Goal: Information Seeking & Learning: Learn about a topic

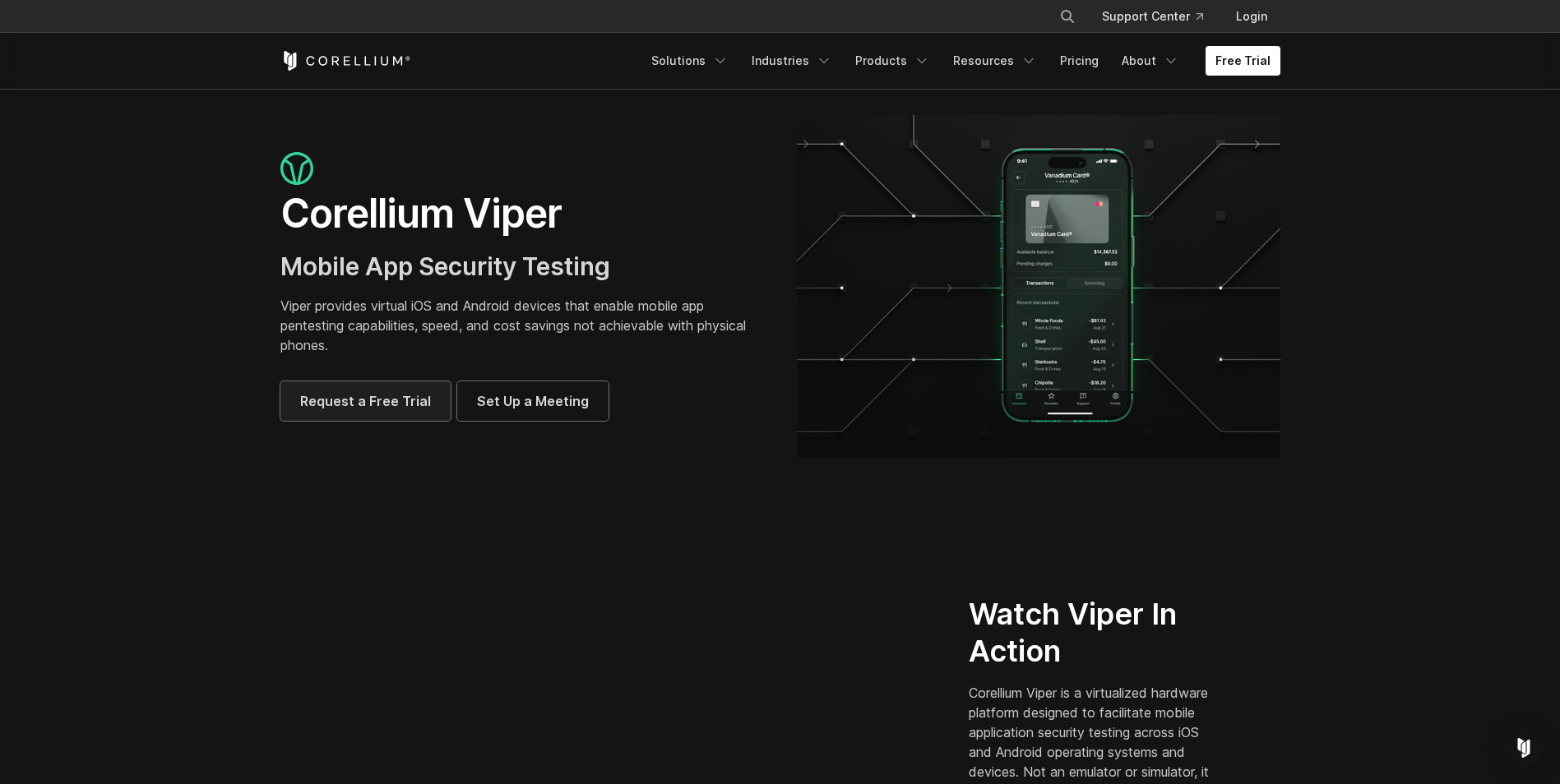
click at [390, 406] on span "Request a Free Trial" at bounding box center [365, 401] width 131 height 19
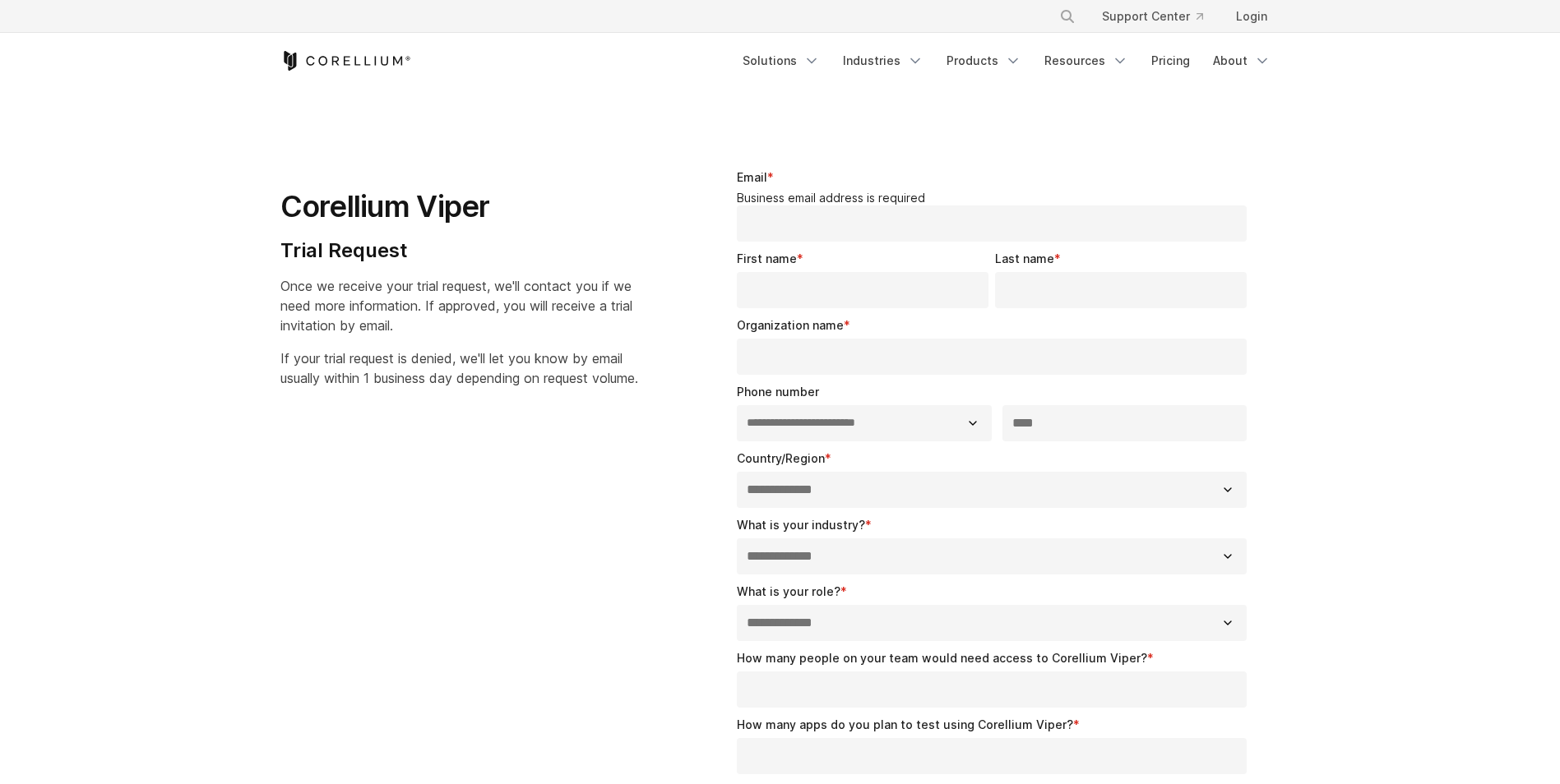
select select "**"
click at [1184, 67] on link "Pricing" at bounding box center [1170, 60] width 58 height 29
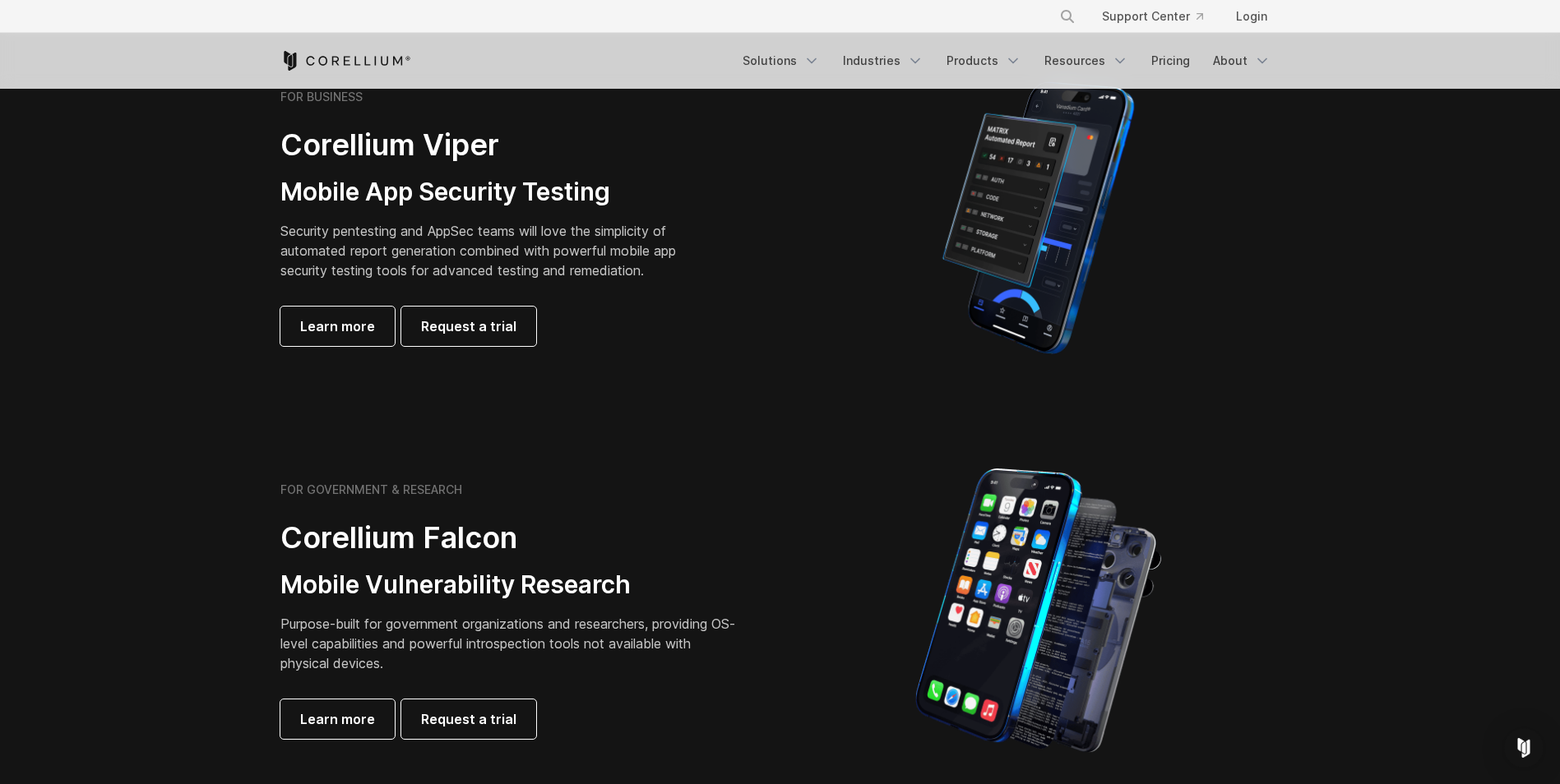
scroll to position [493, 0]
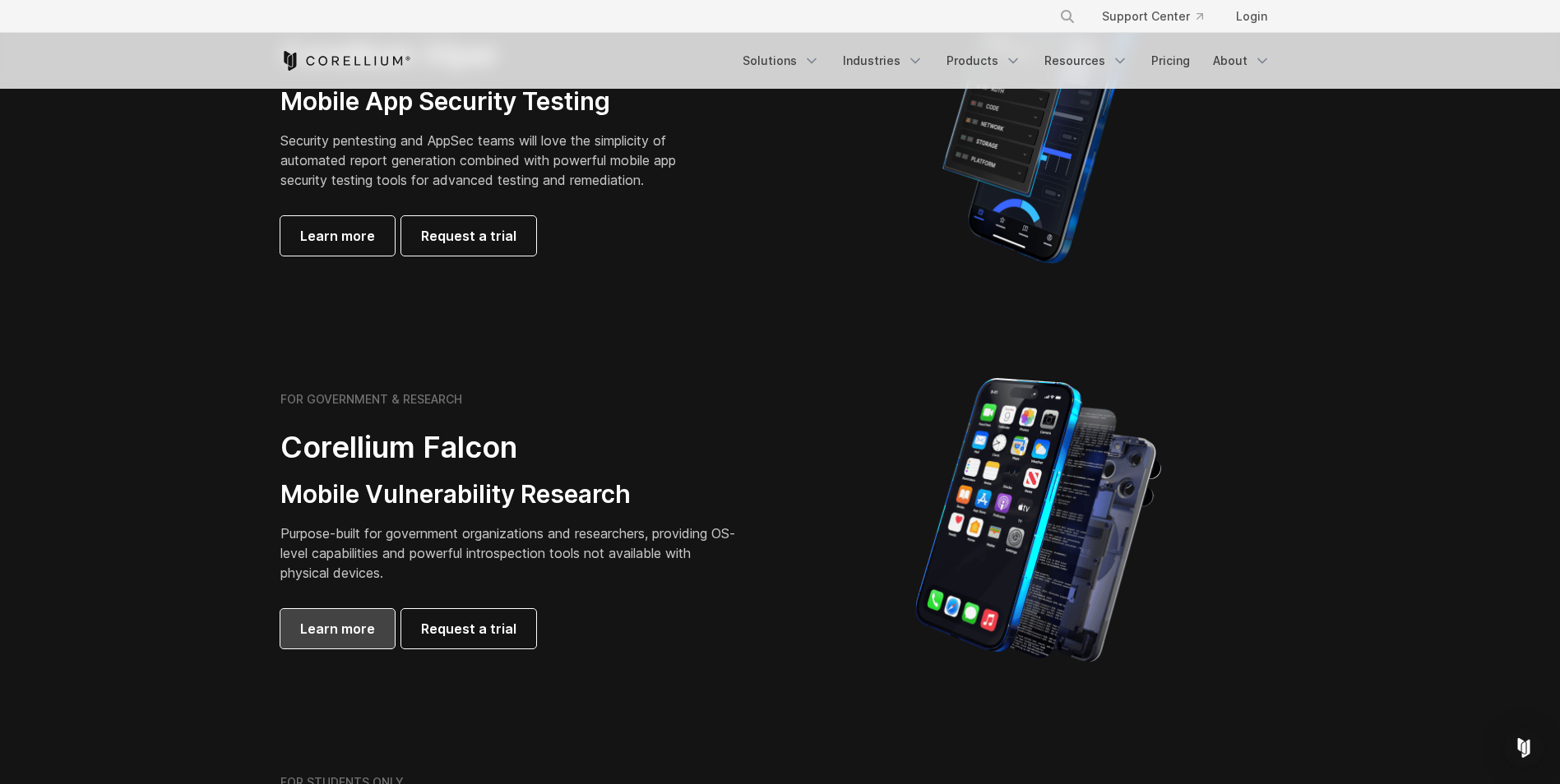
click at [364, 631] on span "Learn more" at bounding box center [337, 629] width 75 height 19
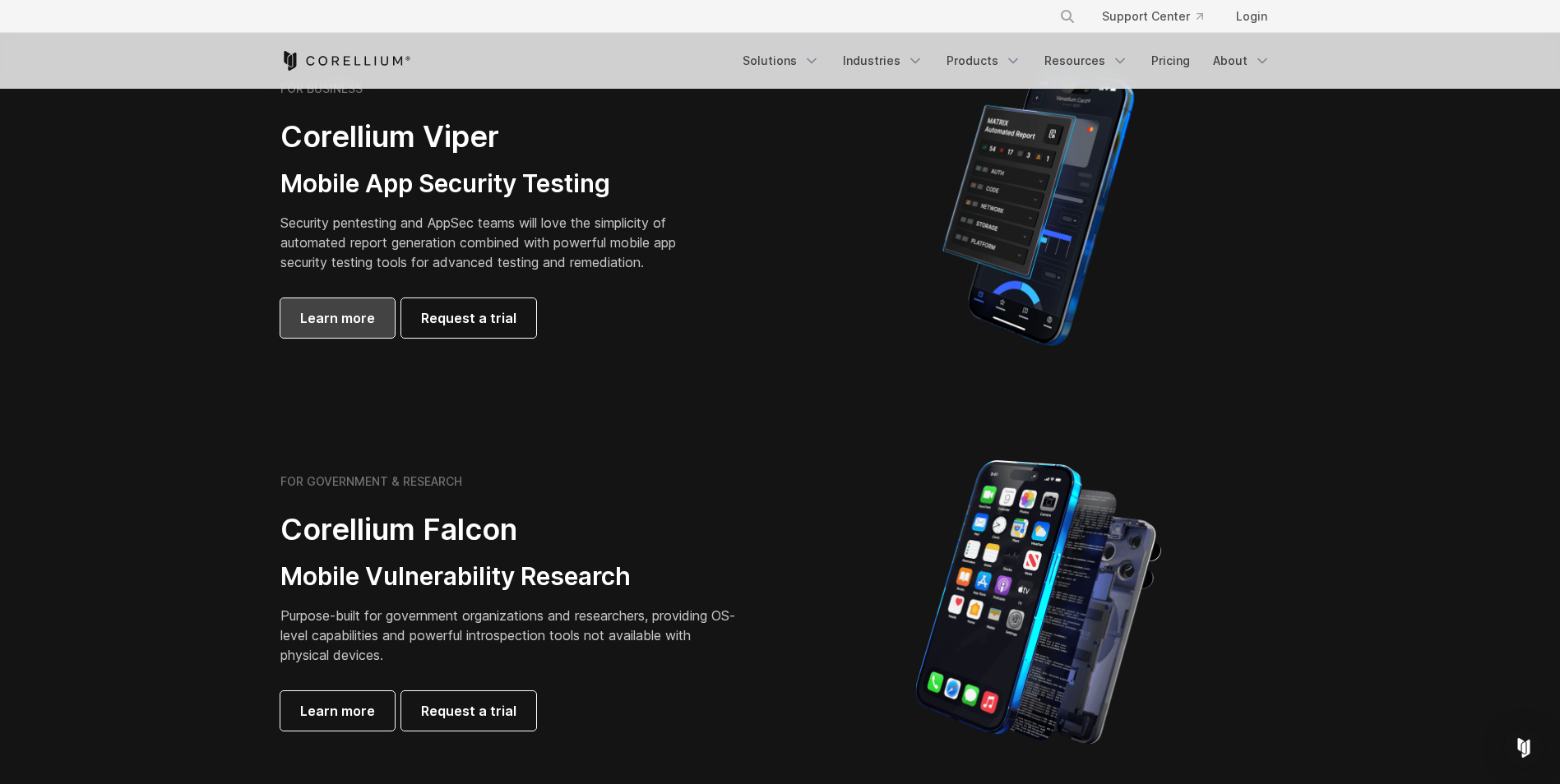
click at [354, 320] on span "Learn more" at bounding box center [337, 318] width 75 height 19
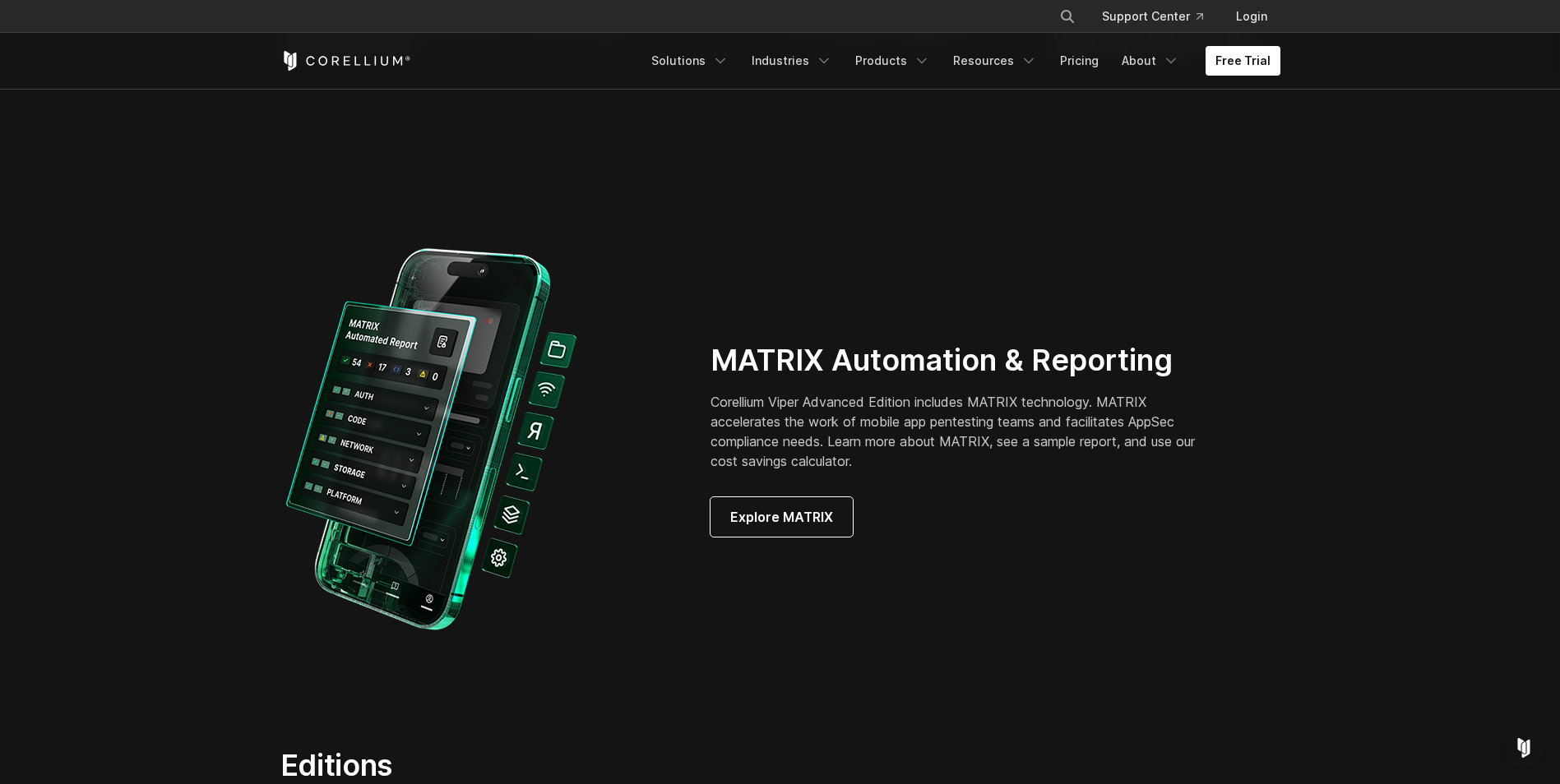
scroll to position [1398, 0]
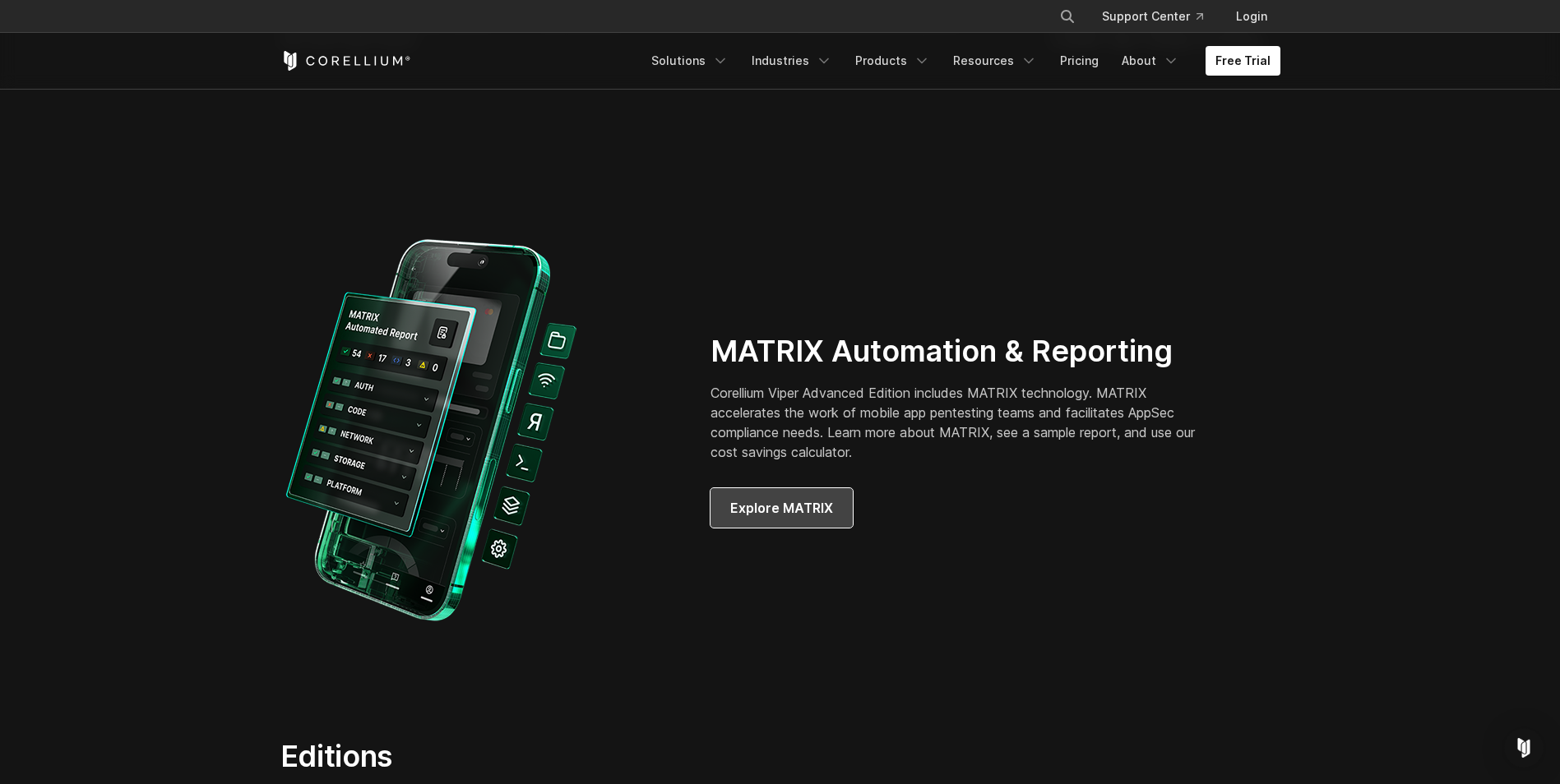
click at [772, 505] on span "Explore MATRIX" at bounding box center [781, 507] width 103 height 19
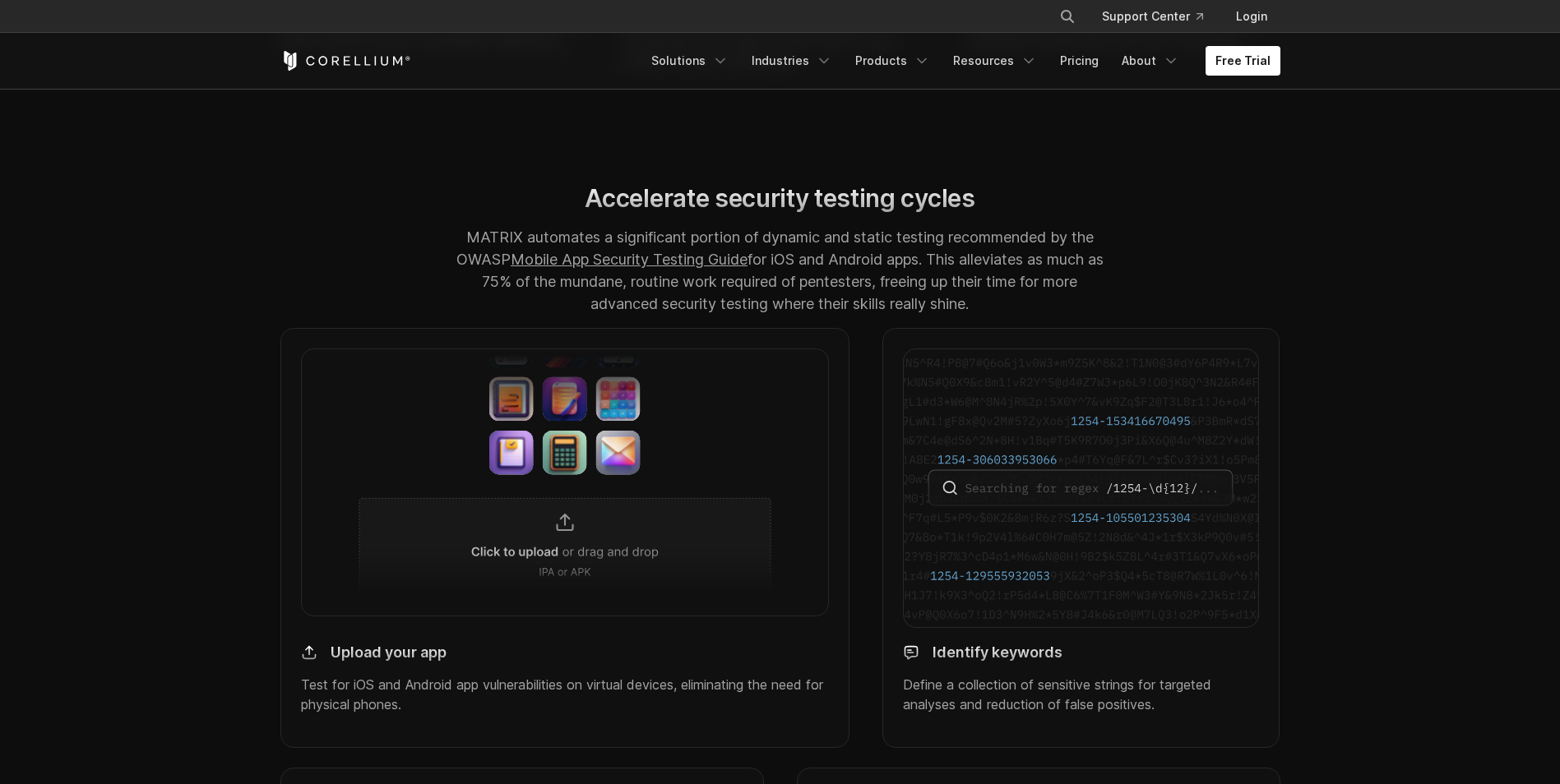
scroll to position [1479, 0]
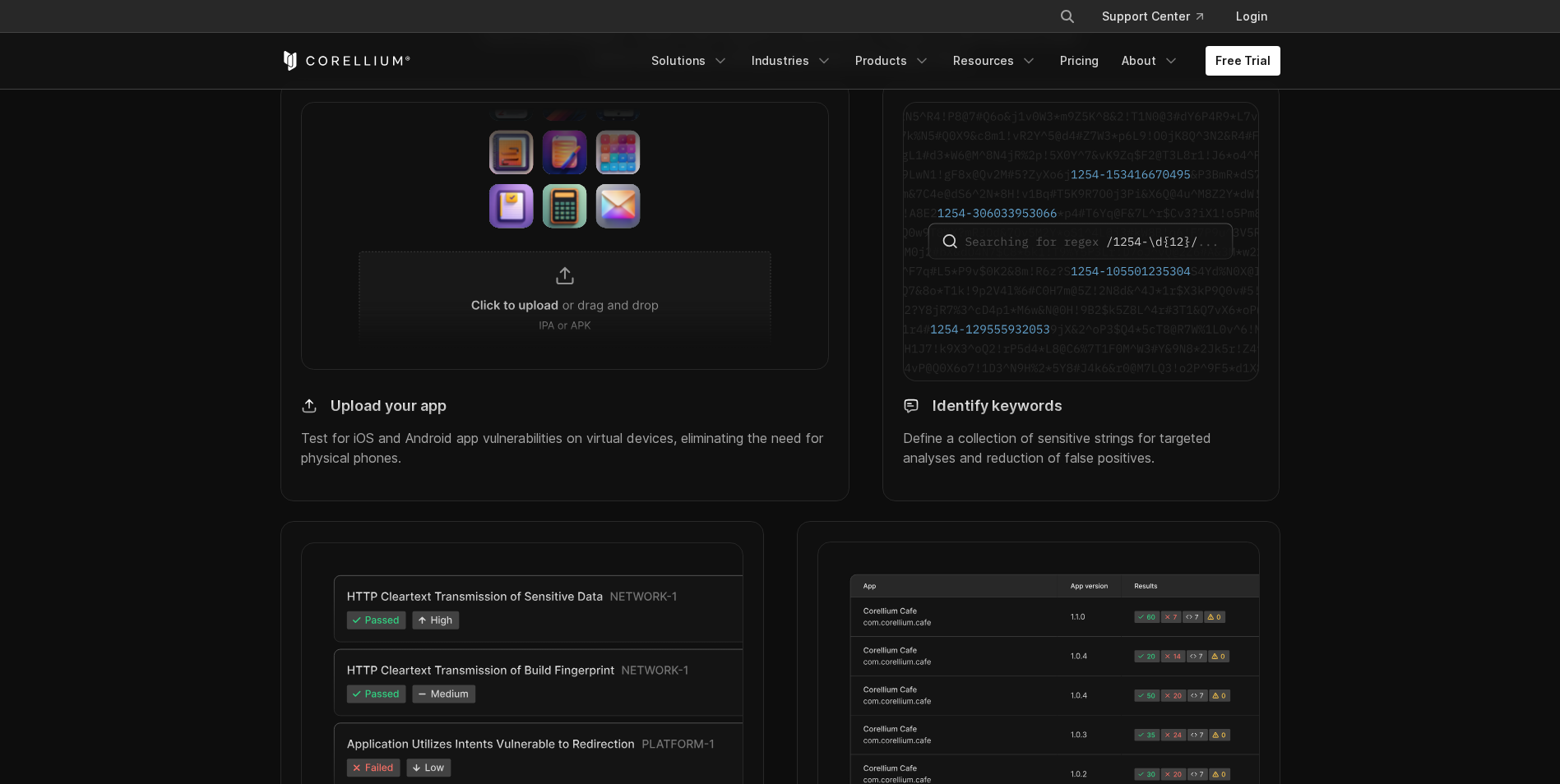
click at [560, 317] on img at bounding box center [565, 236] width 529 height 267
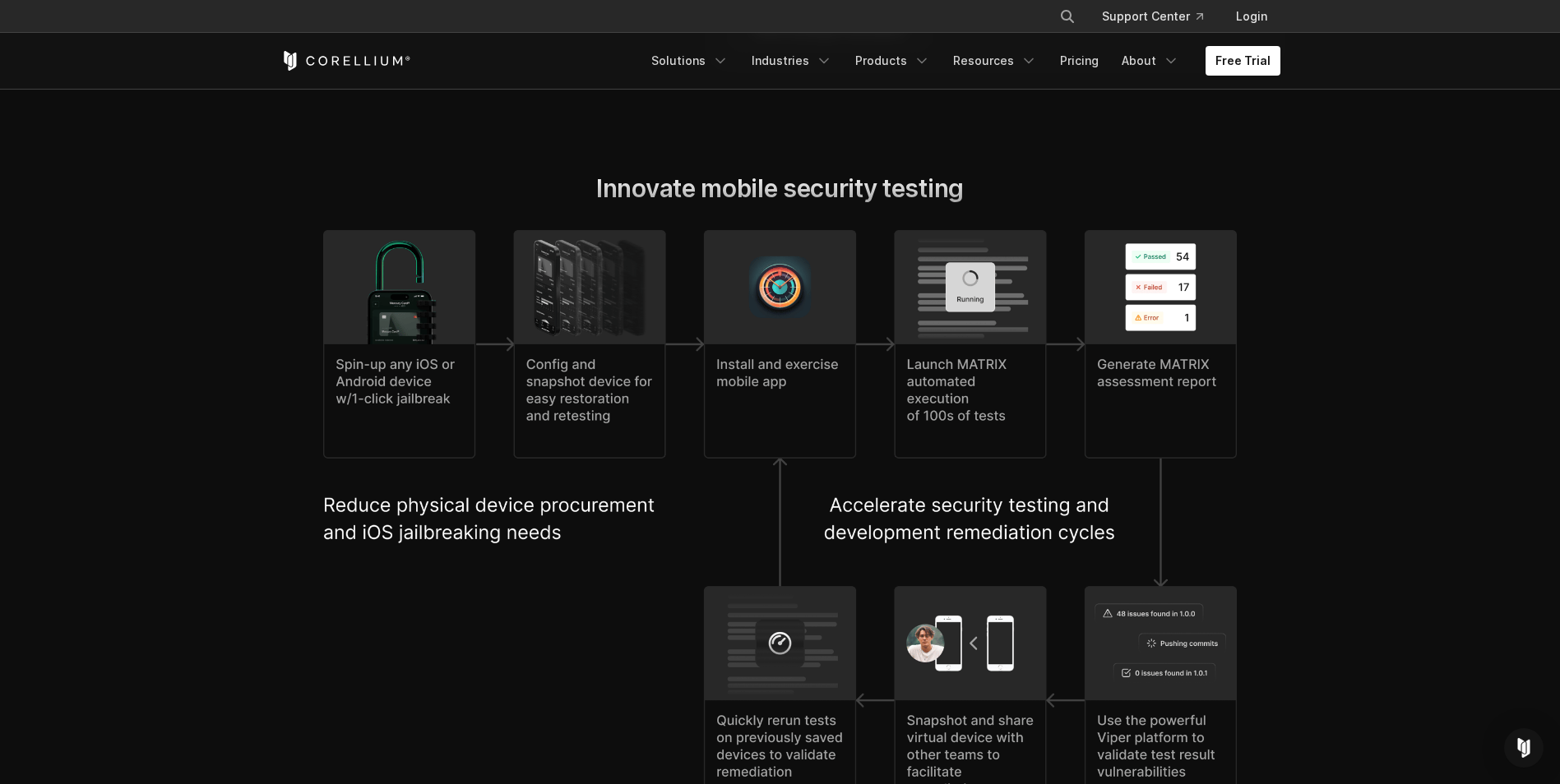
scroll to position [3534, 0]
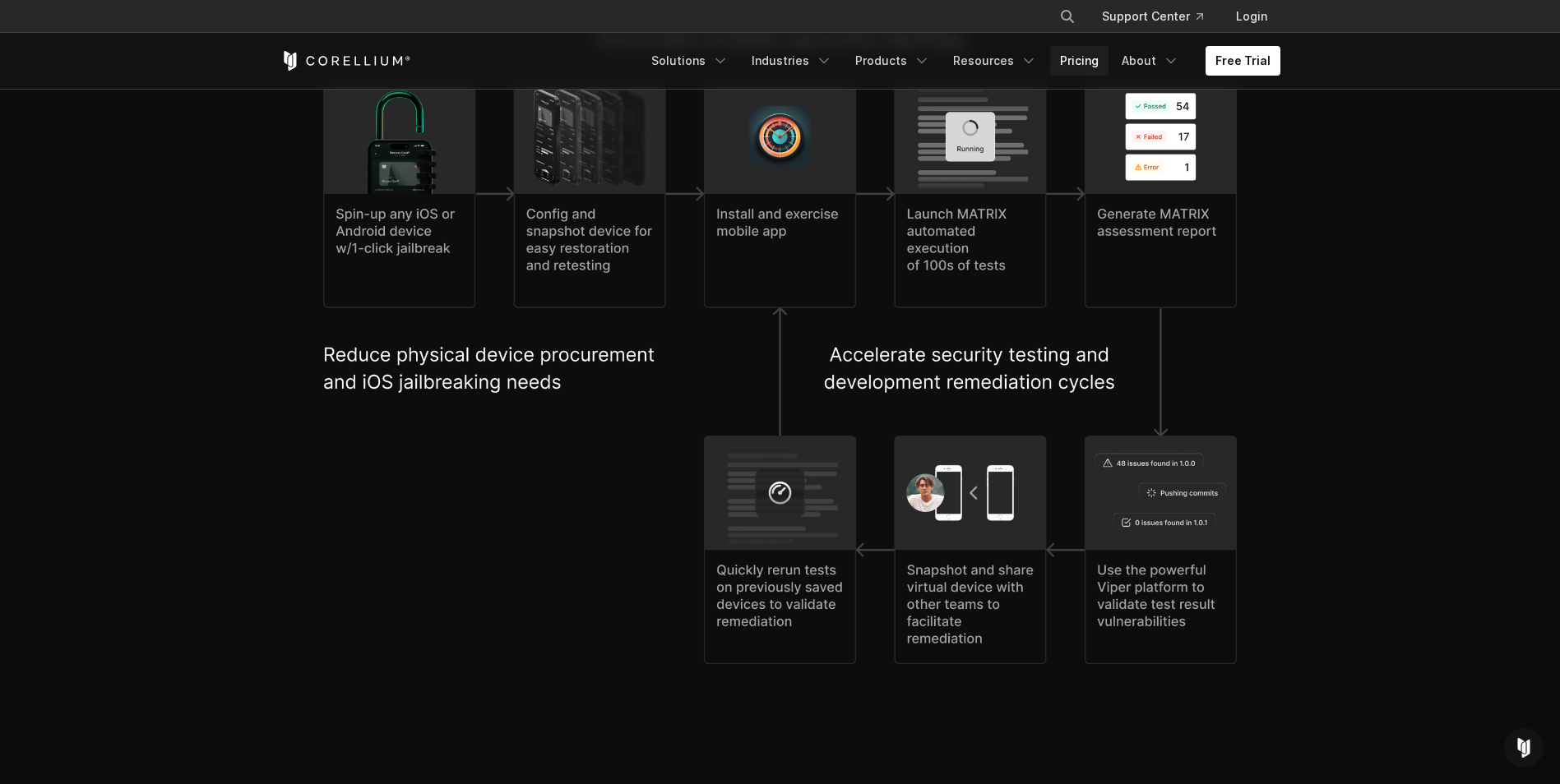
click at [1088, 63] on link "Pricing" at bounding box center [1080, 60] width 58 height 29
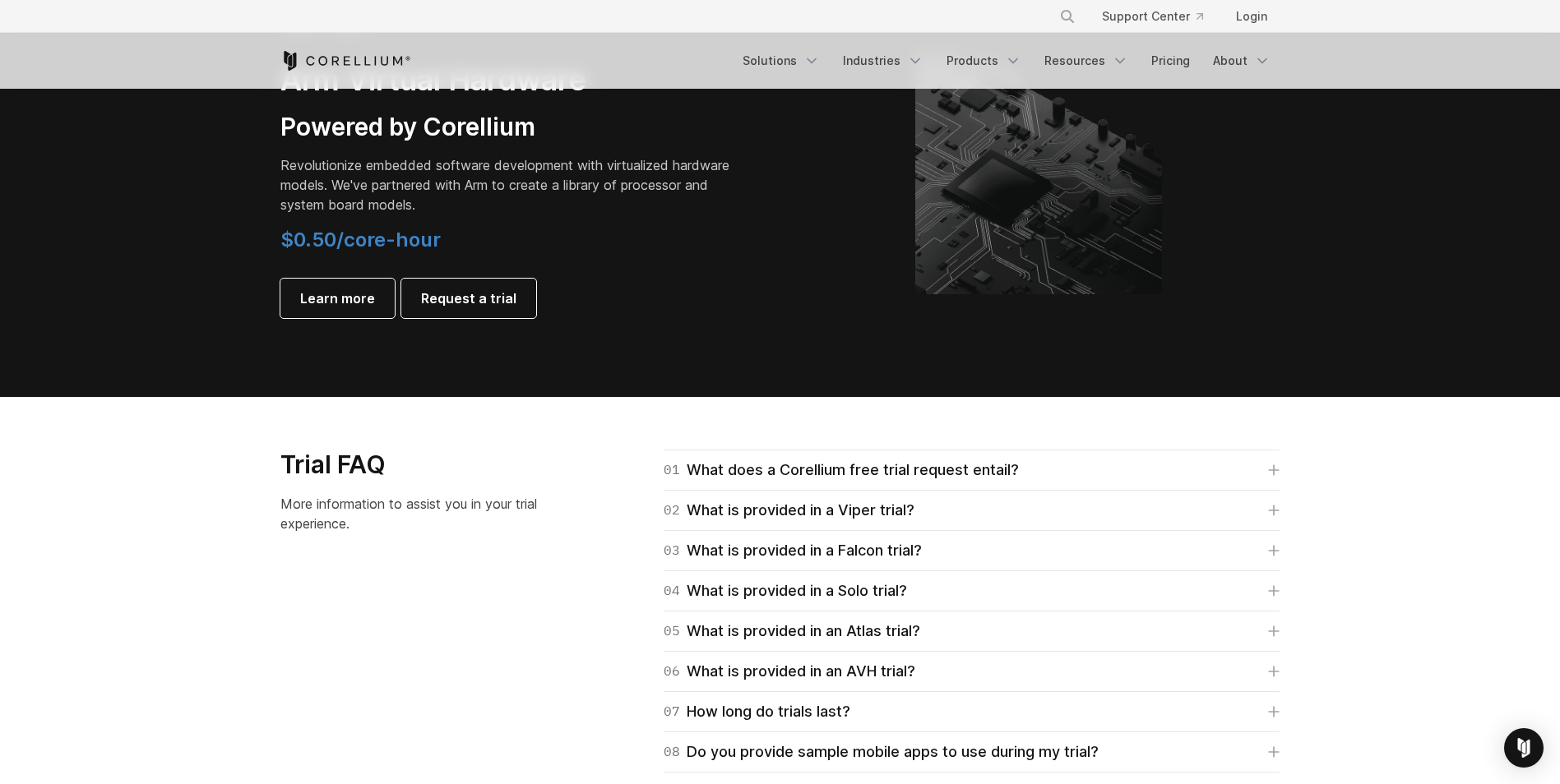
scroll to position [2137, 0]
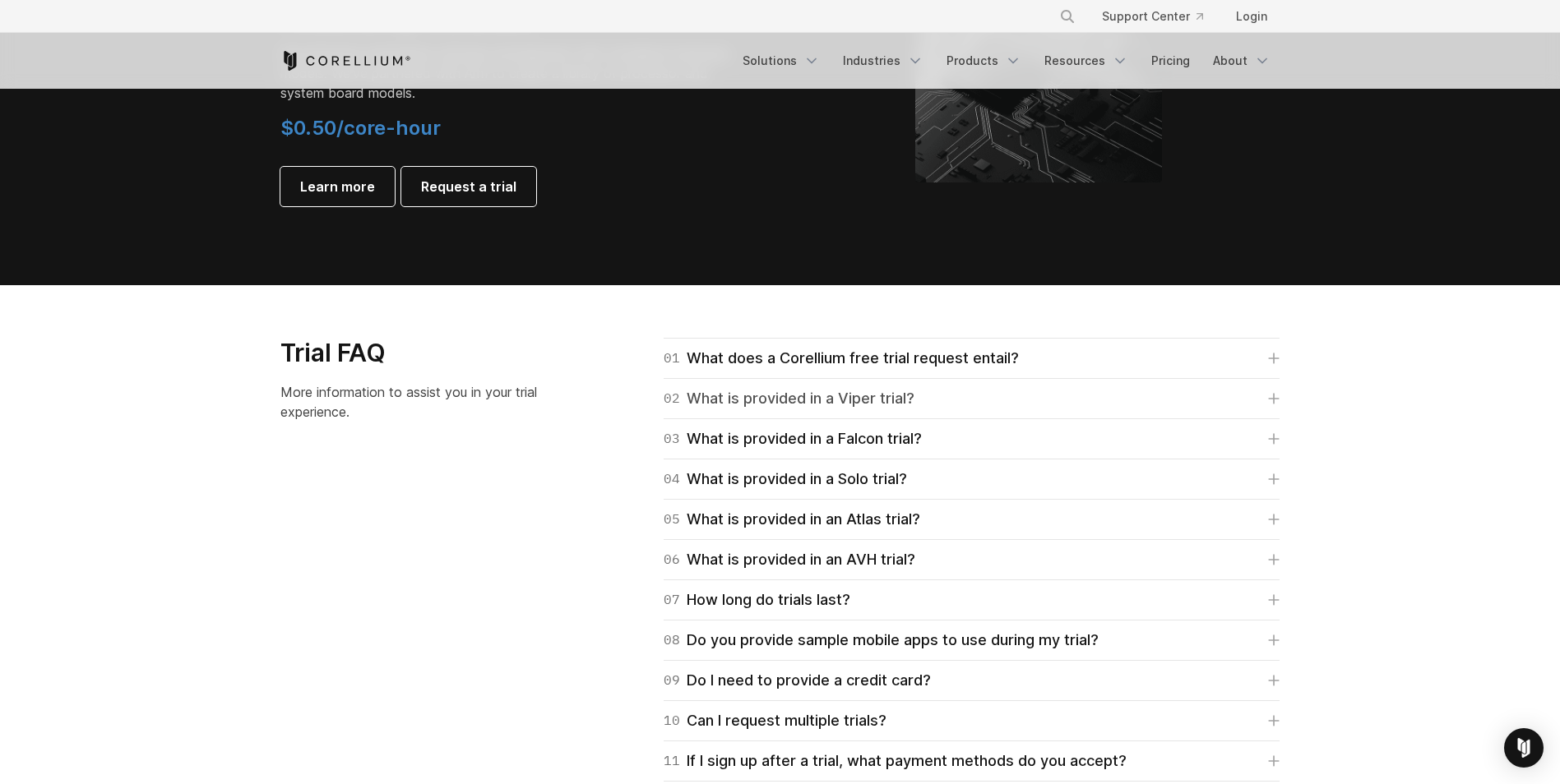
click at [839, 397] on div "02 What is provided in a Viper trial?" at bounding box center [788, 399] width 250 height 23
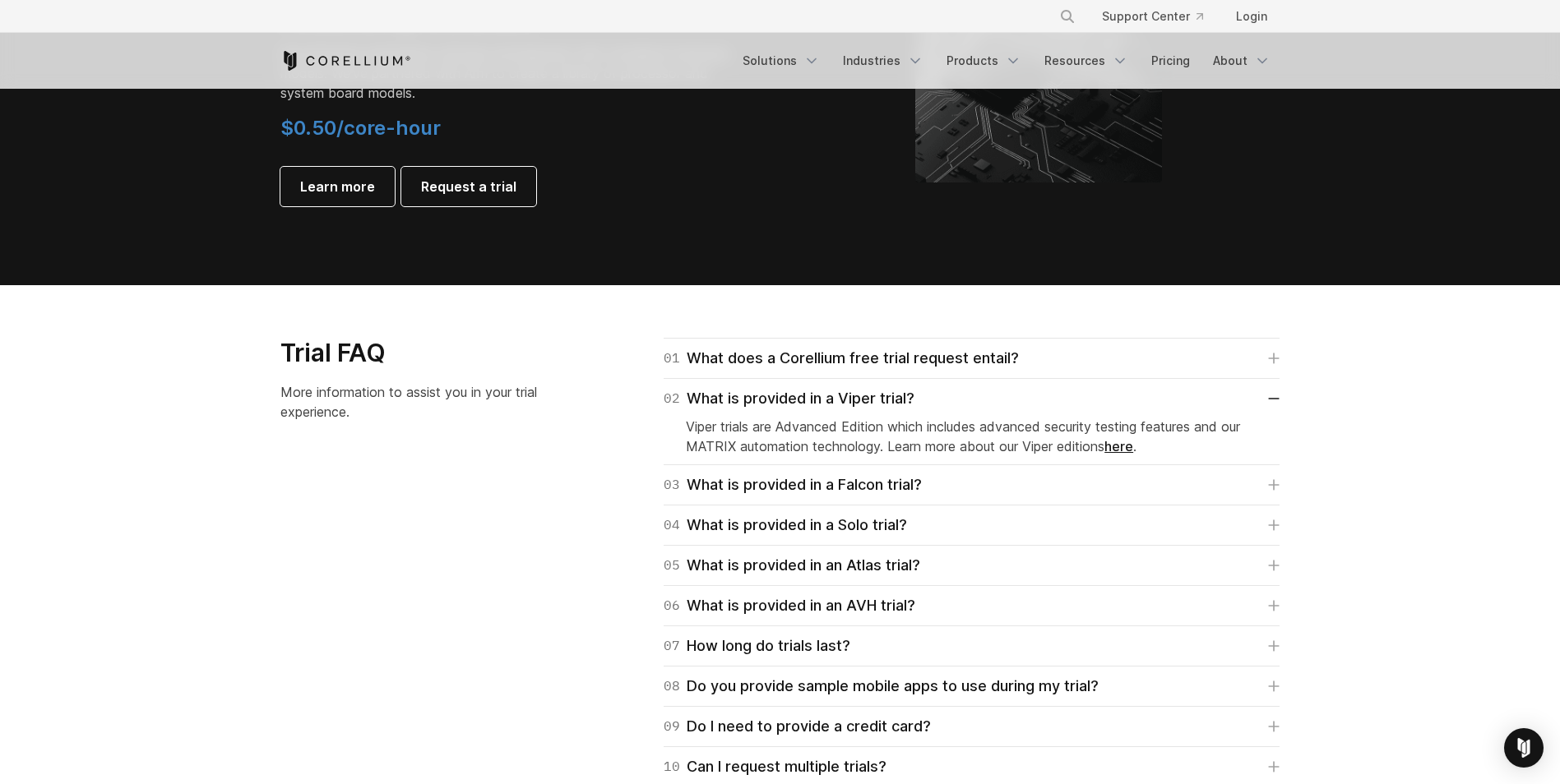
click at [1122, 449] on link "here" at bounding box center [1120, 446] width 29 height 17
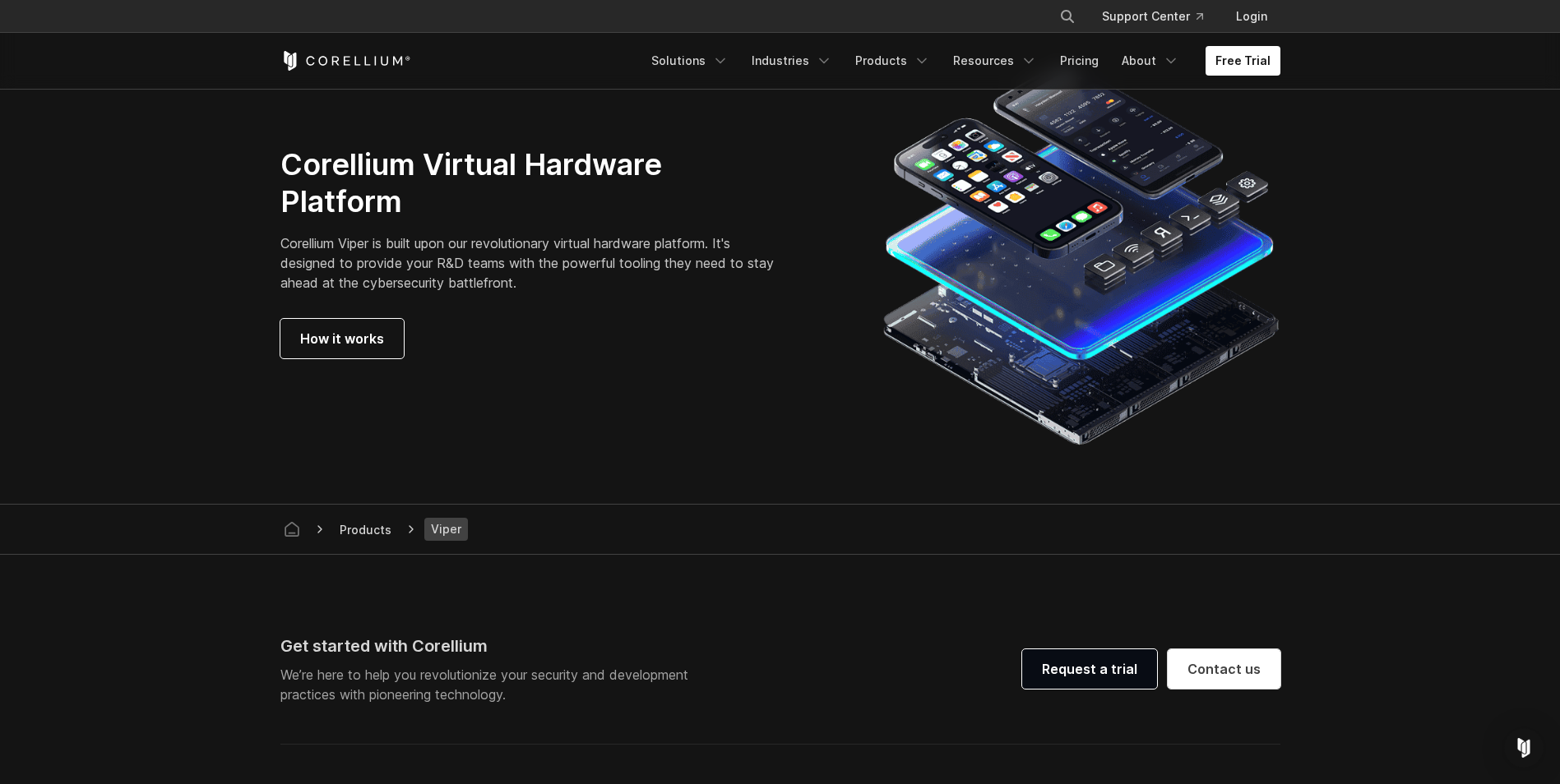
scroll to position [4521, 0]
